Goal: Check status: Check status

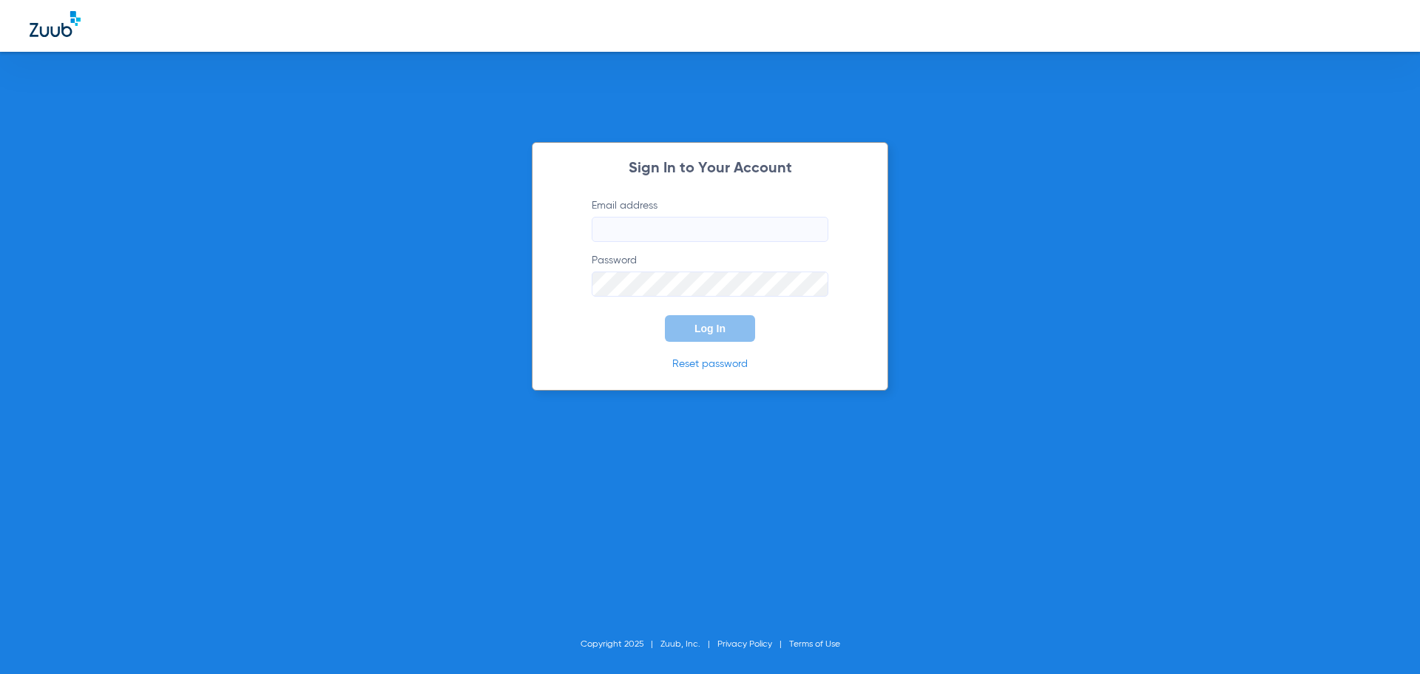
click at [630, 234] on input "Email address" at bounding box center [709, 229] width 237 height 25
paste input "[EMAIL_ADDRESS][DOMAIN_NAME]"
type input "[EMAIL_ADDRESS][DOMAIN_NAME]"
click at [670, 336] on button "Log In" at bounding box center [710, 328] width 90 height 27
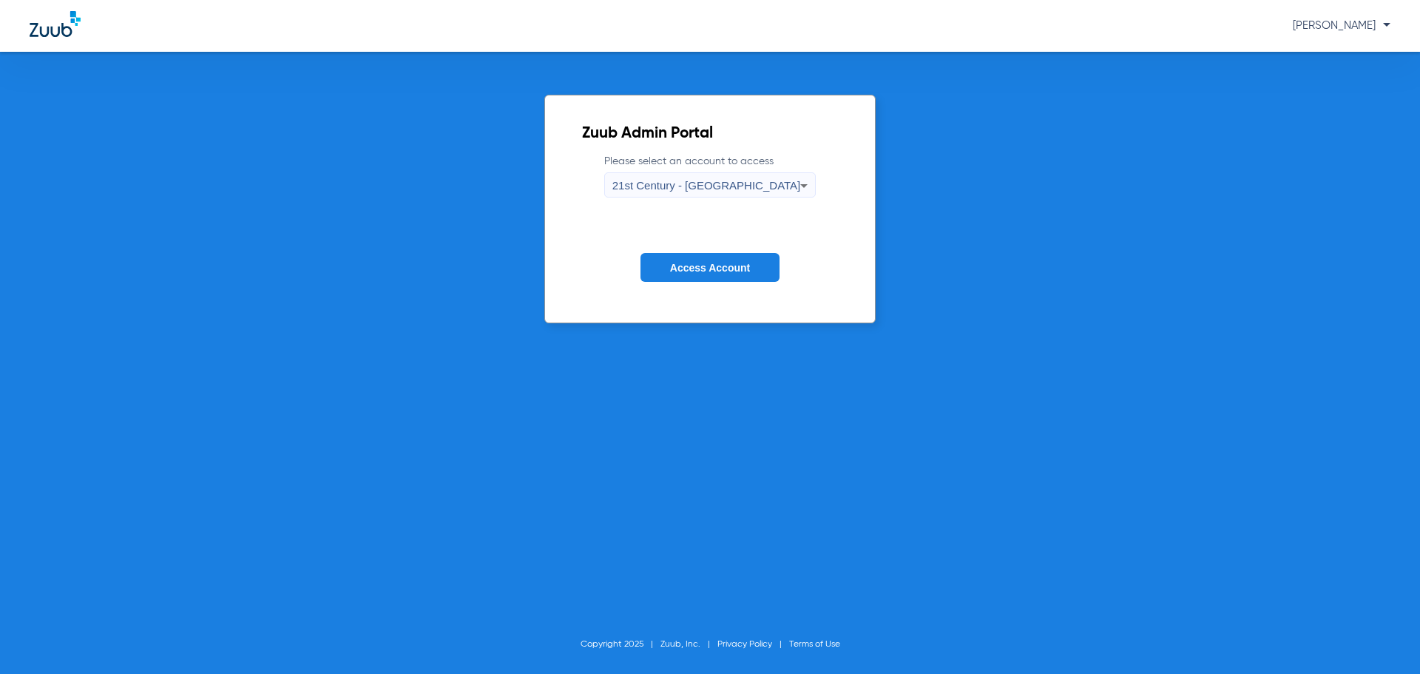
click at [746, 173] on label "Please select an account to access 21st Century - [GEOGRAPHIC_DATA]" at bounding box center [710, 176] width 212 height 44
click at [740, 195] on div "21st Century - [GEOGRAPHIC_DATA]" at bounding box center [706, 185] width 189 height 25
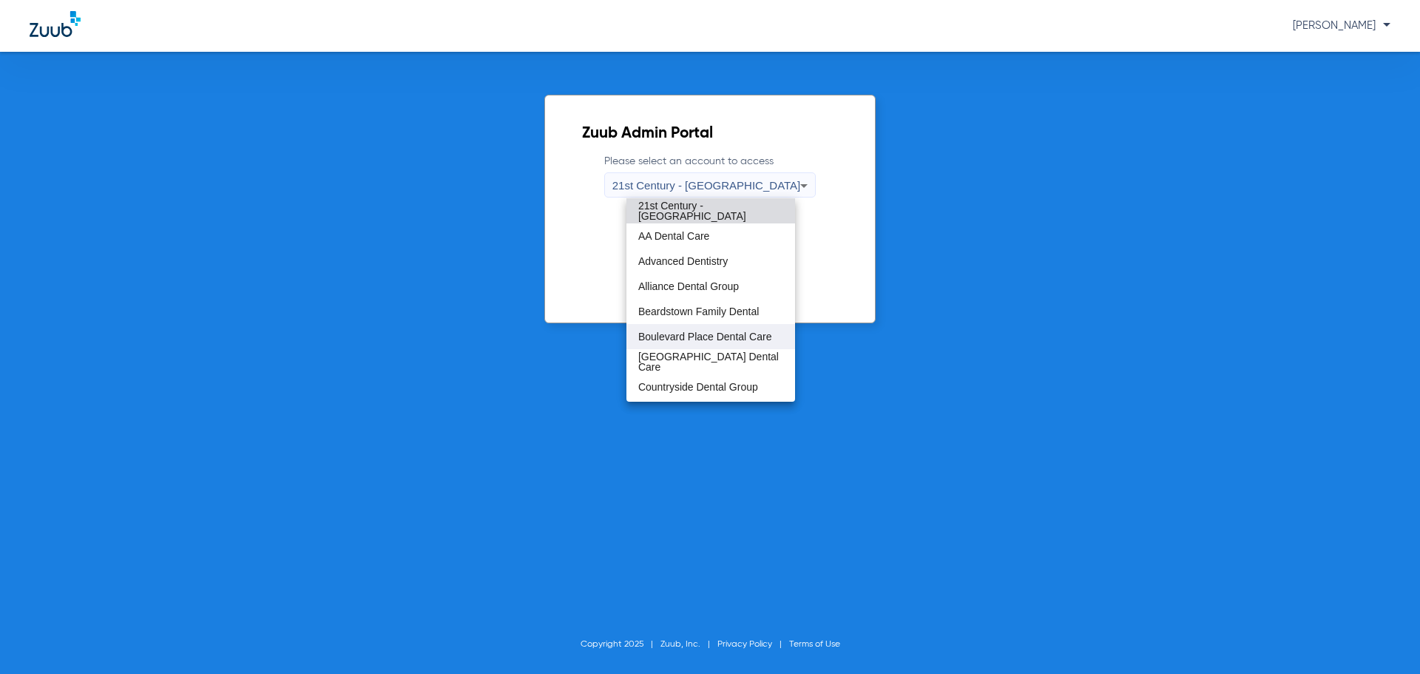
click at [706, 343] on mat-option "Boulevard Place Dental Care" at bounding box center [710, 336] width 169 height 25
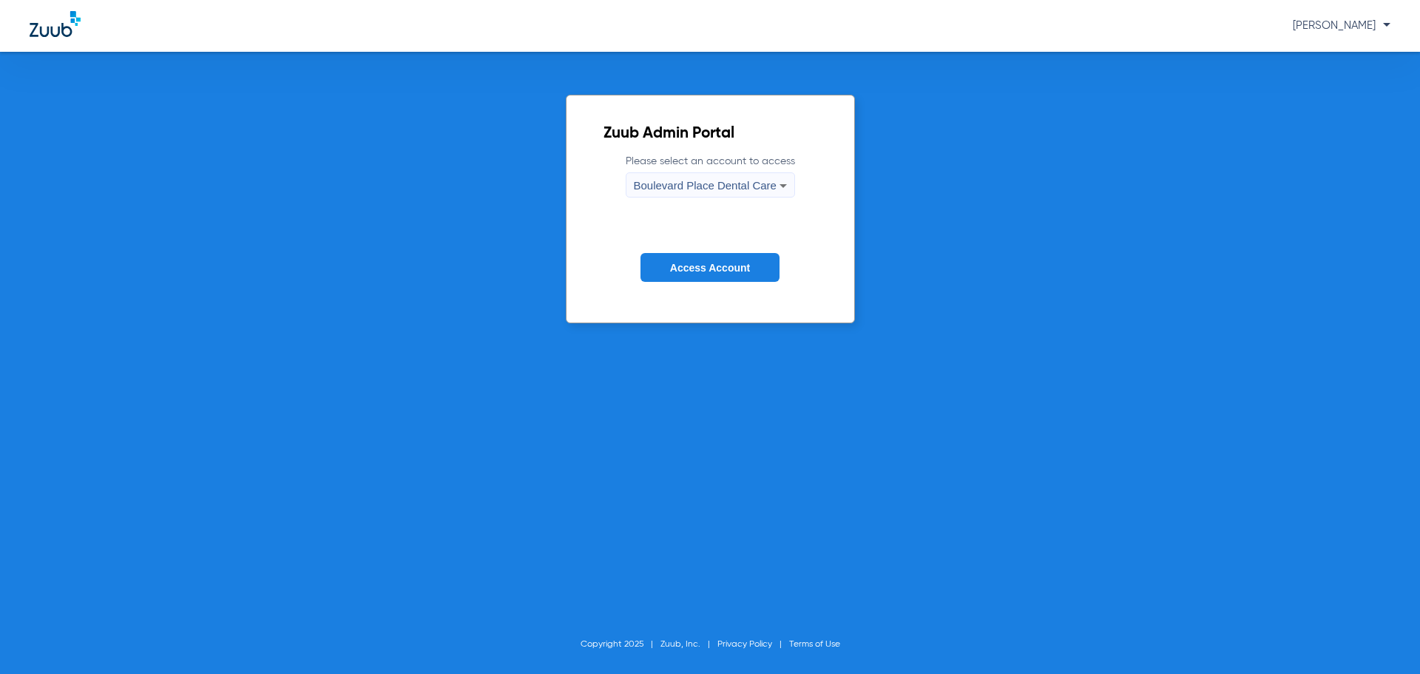
click at [704, 264] on span "Access Account" at bounding box center [710, 268] width 80 height 12
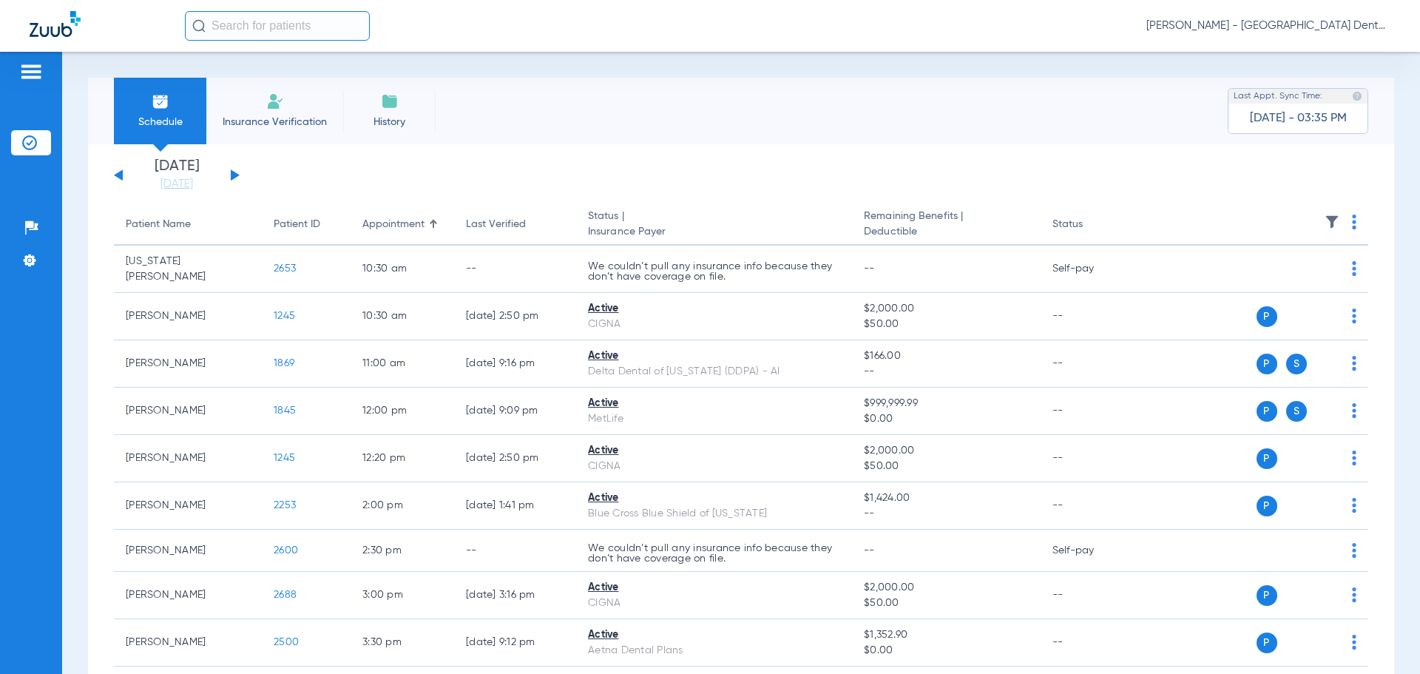
click at [252, 16] on input "text" at bounding box center [277, 26] width 185 height 30
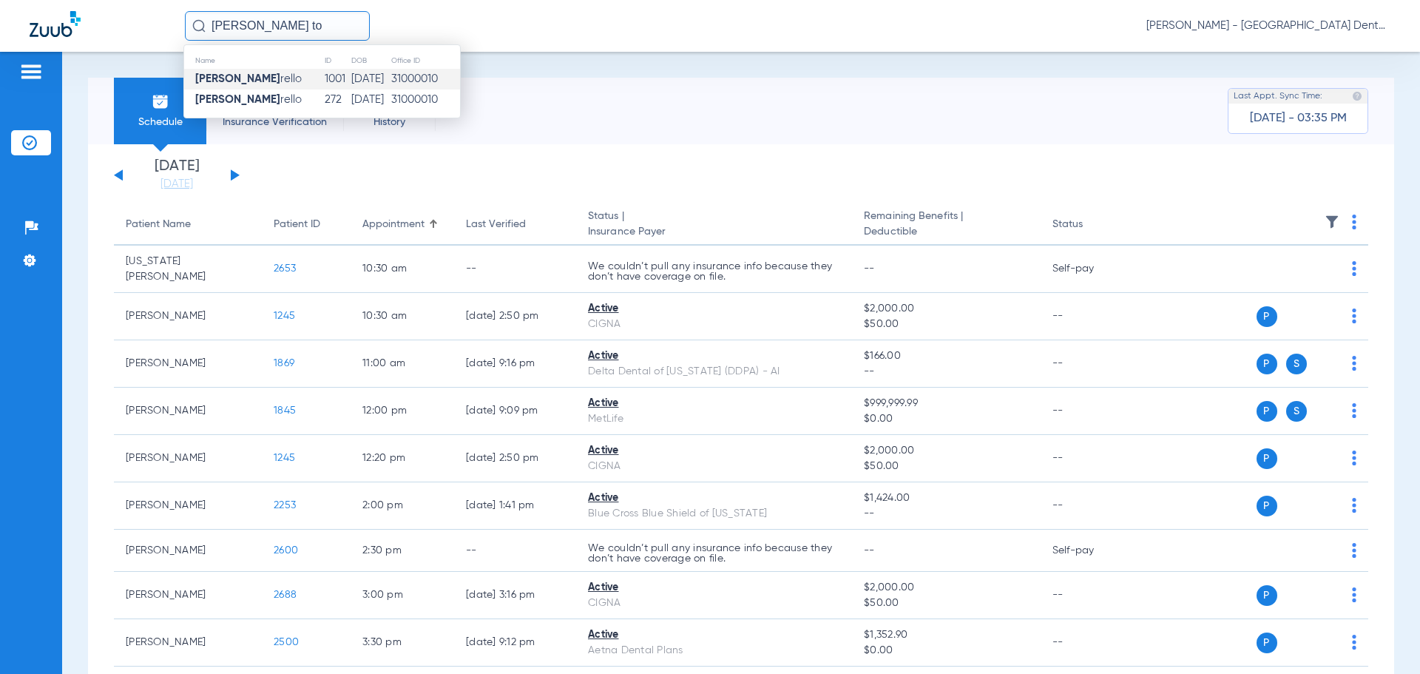
type input "[PERSON_NAME] to"
click at [273, 89] on td "[PERSON_NAME] To [PERSON_NAME]" at bounding box center [254, 79] width 140 height 21
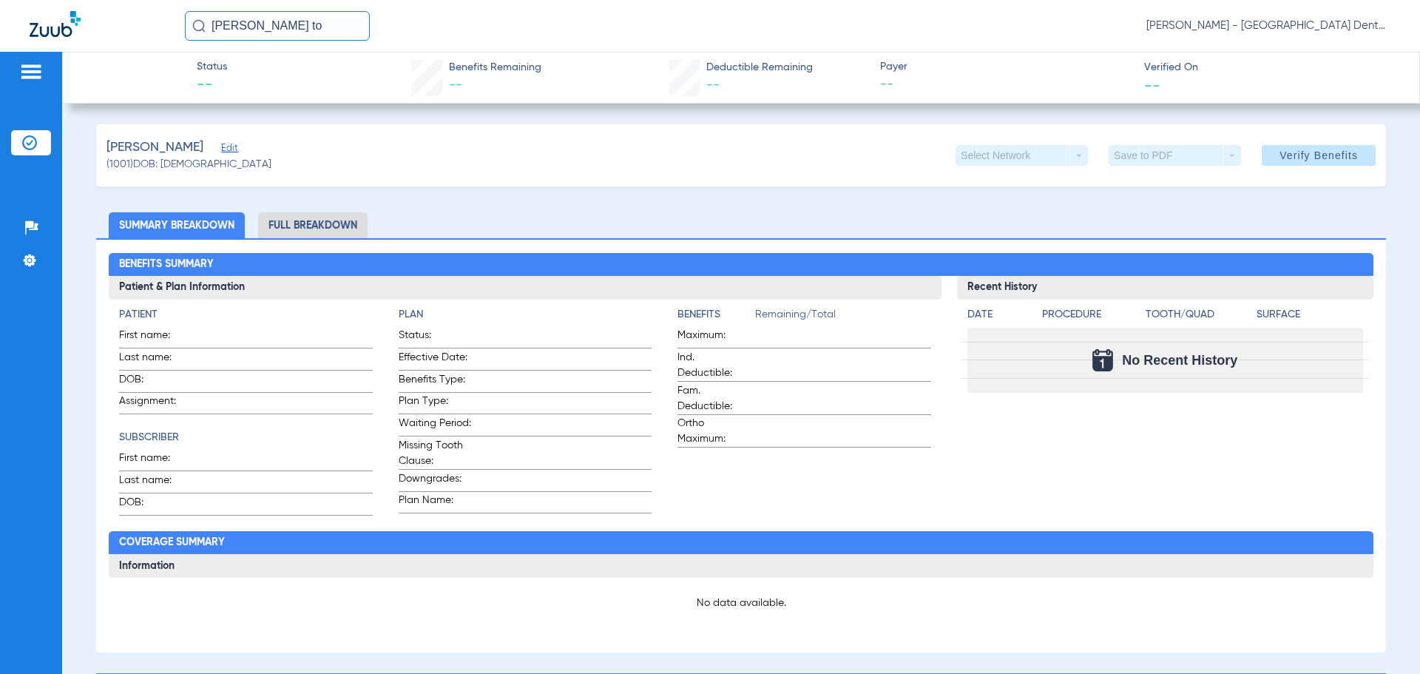
click at [309, 222] on li "Full Breakdown" at bounding box center [312, 225] width 109 height 26
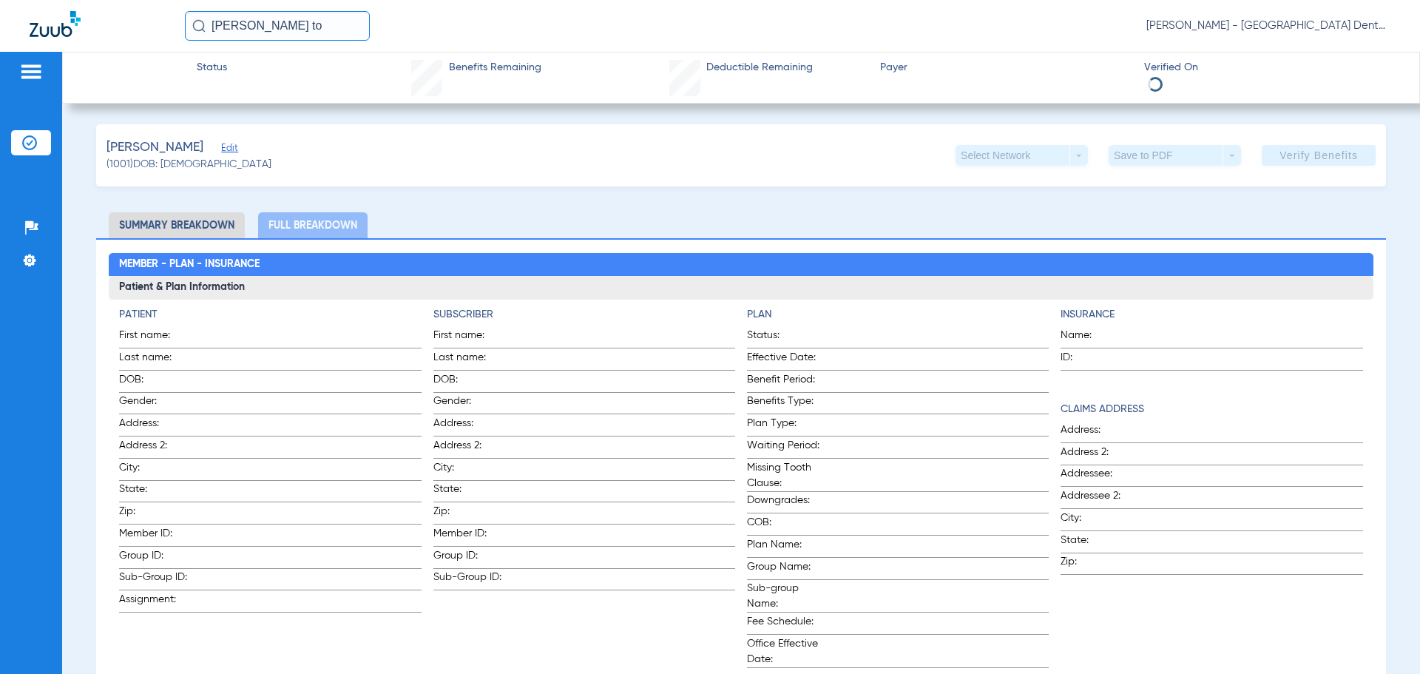
click at [279, 24] on input "[PERSON_NAME] to" at bounding box center [277, 26] width 185 height 30
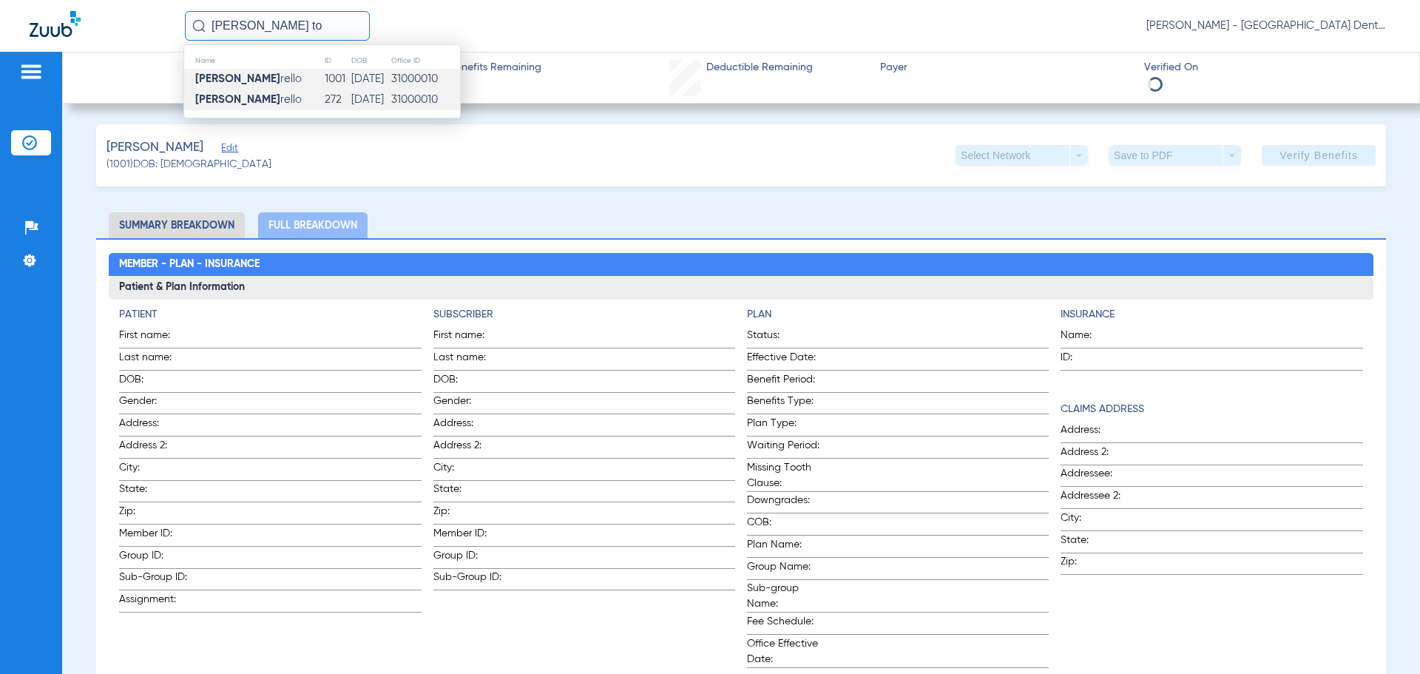
click at [278, 101] on td "[PERSON_NAME] To [PERSON_NAME]" at bounding box center [254, 99] width 140 height 21
